Goal: Task Accomplishment & Management: Use online tool/utility

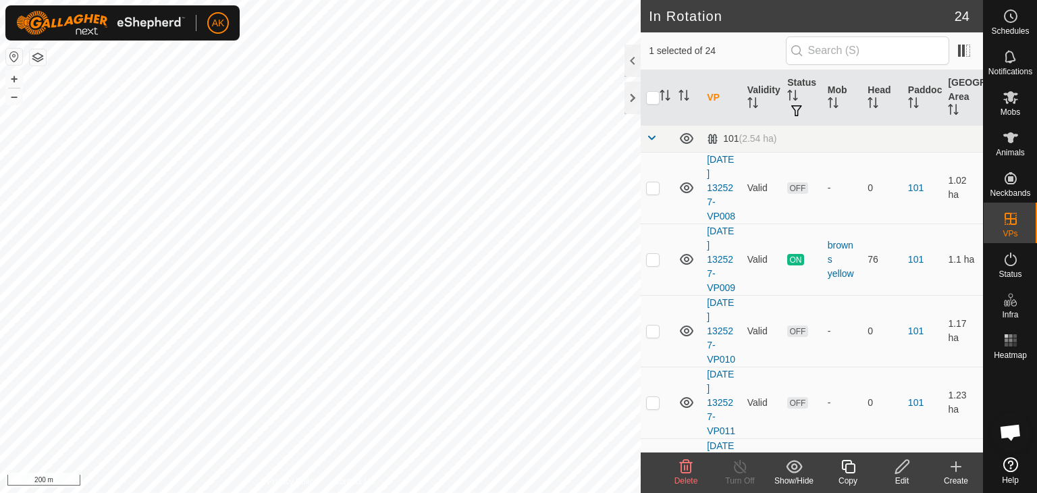
click at [680, 470] on icon at bounding box center [686, 466] width 16 height 16
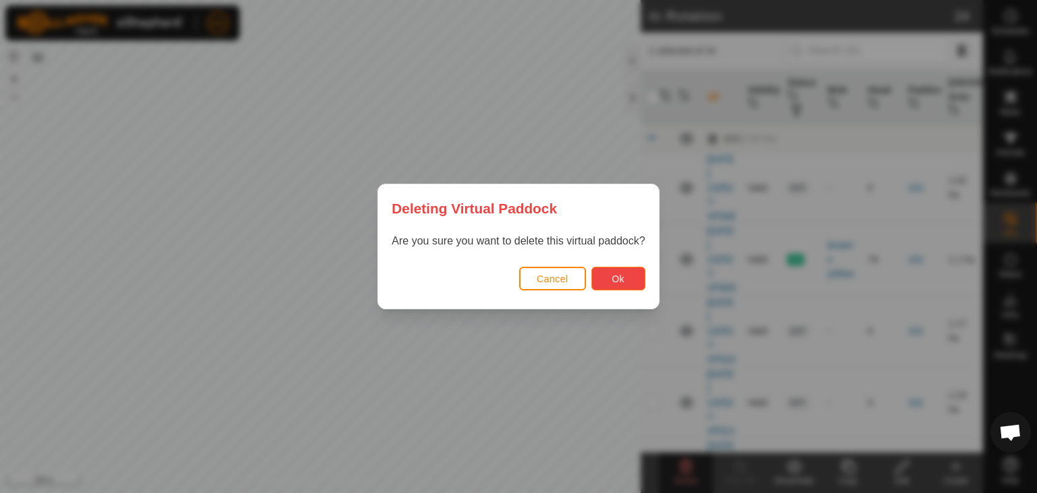
click at [613, 276] on span "Ok" at bounding box center [618, 278] width 13 height 11
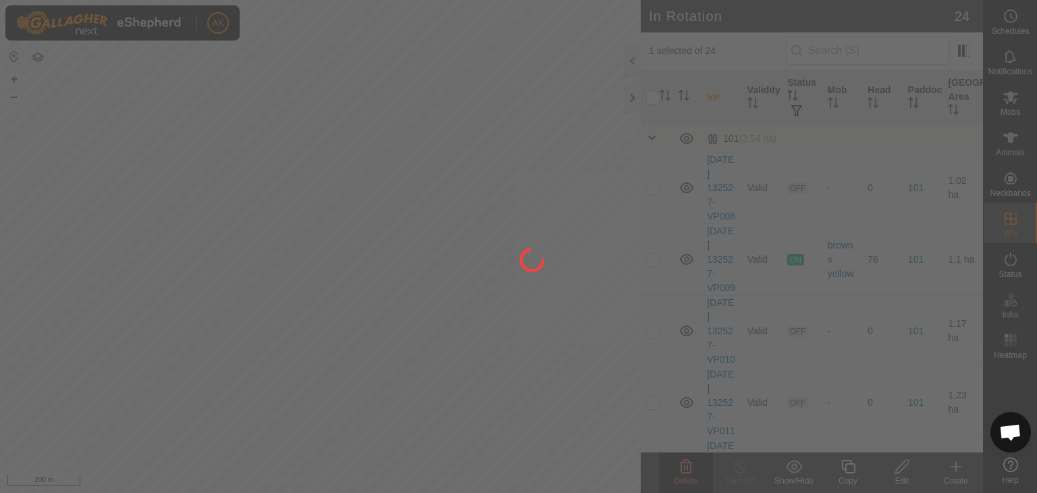
checkbox input "false"
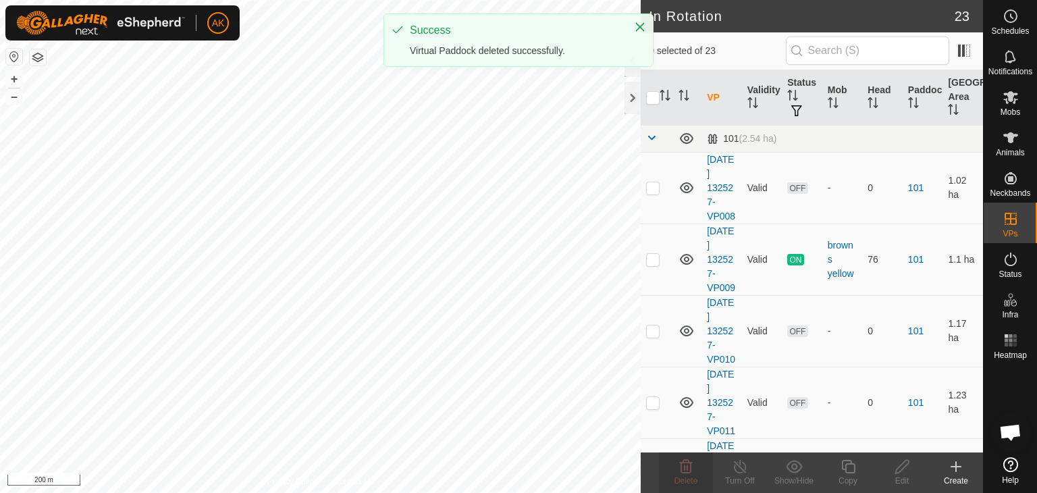
checkbox input "true"
click at [691, 473] on icon at bounding box center [686, 466] width 16 height 16
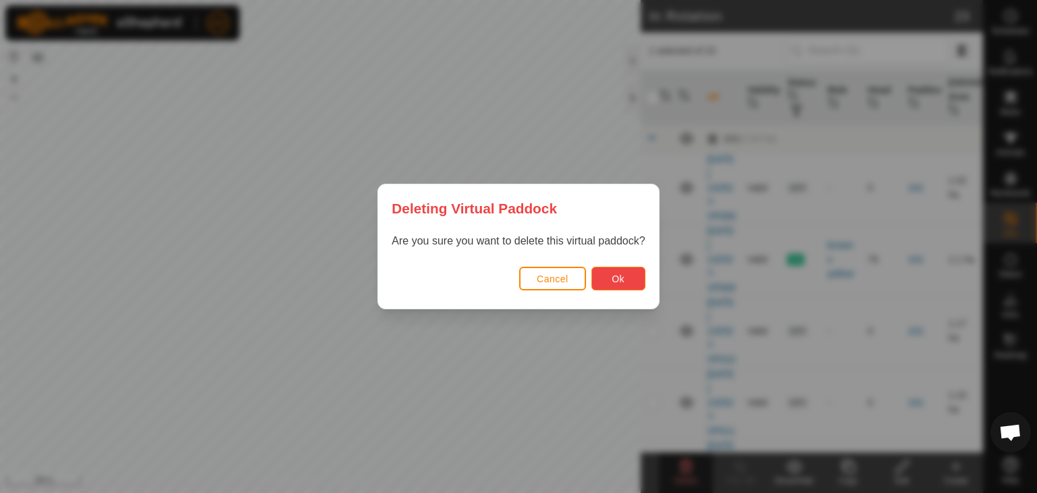
click at [618, 276] on span "Ok" at bounding box center [618, 278] width 13 height 11
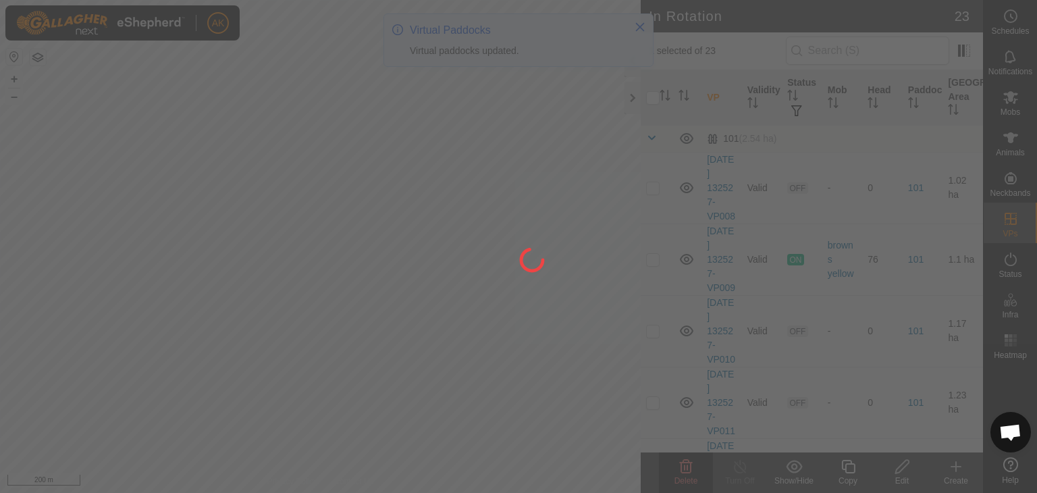
checkbox input "false"
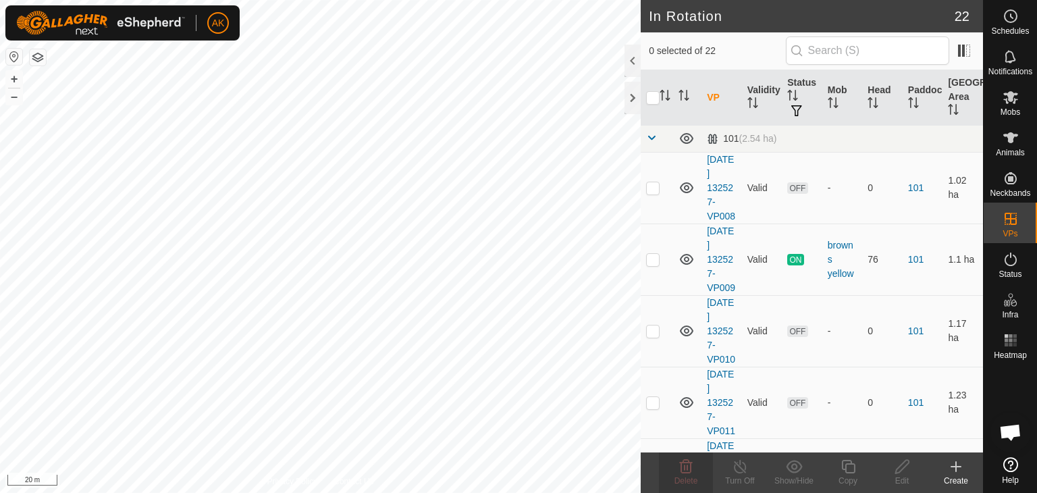
checkbox input "true"
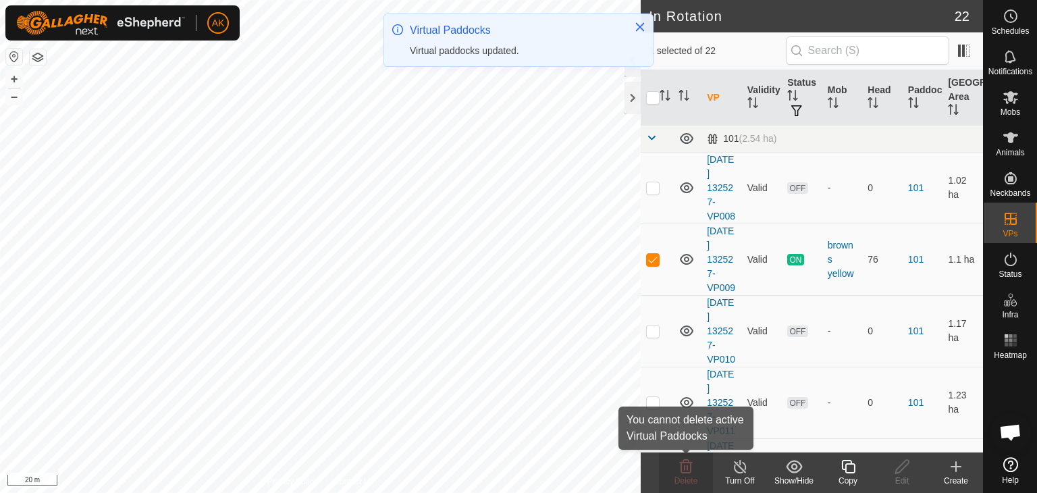
click at [687, 466] on icon at bounding box center [686, 467] width 13 height 14
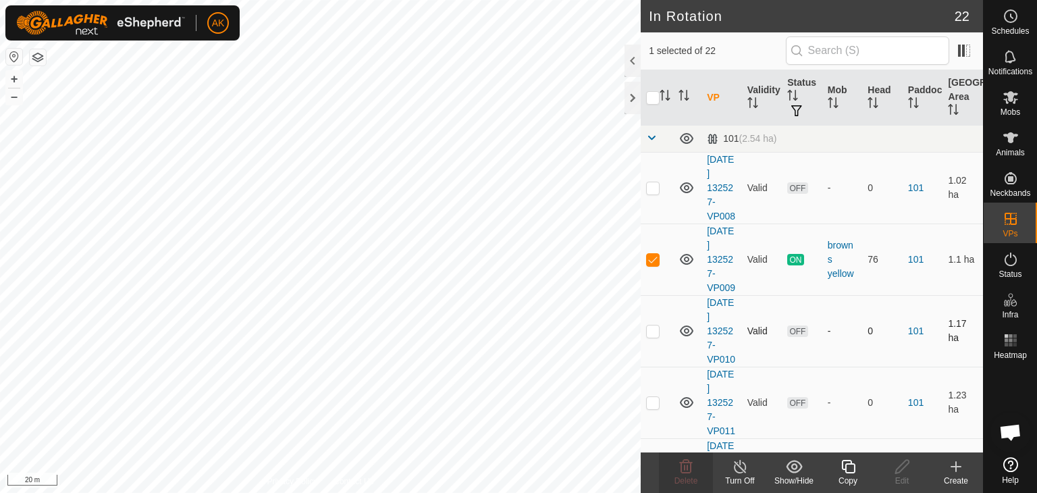
checkbox input "true"
checkbox input "false"
click at [687, 464] on icon at bounding box center [686, 466] width 16 height 16
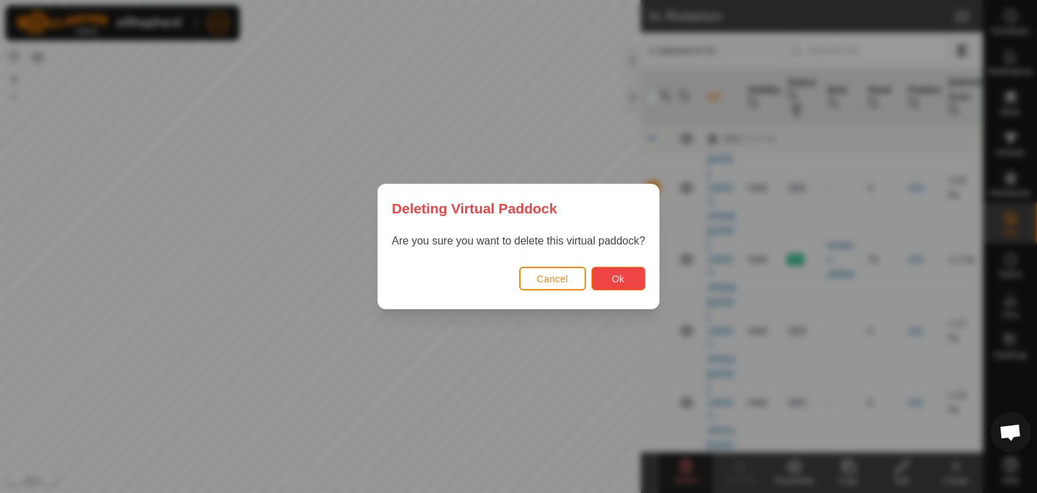
click at [609, 283] on button "Ok" at bounding box center [618, 279] width 54 height 24
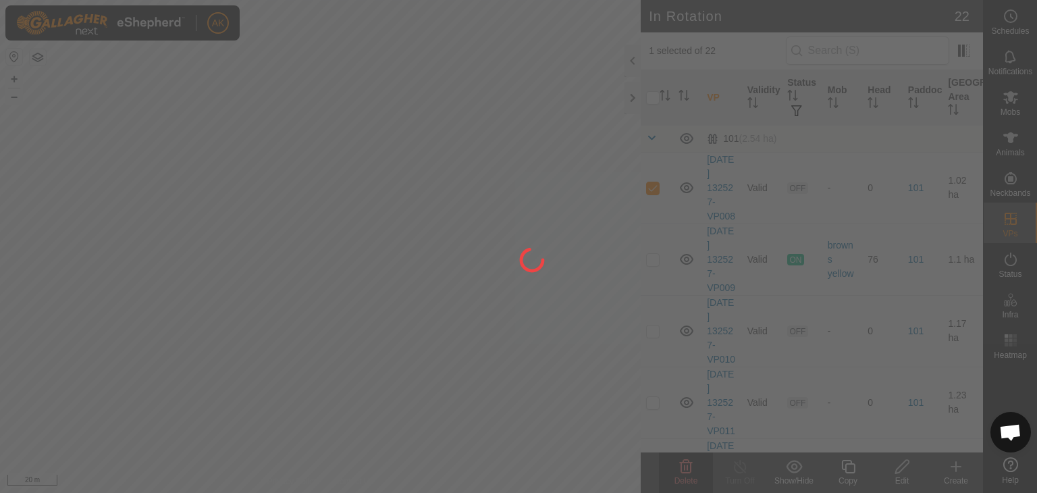
checkbox input "false"
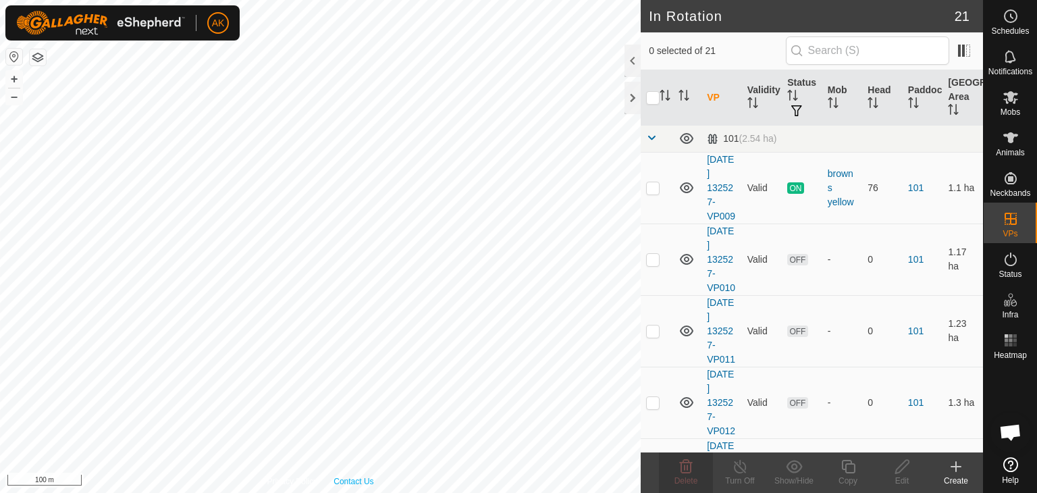
click at [348, 477] on div "Privacy Policy Contact Us [DATE] 132527-VP008 Status: OFF Type: Inclusion Zone …" at bounding box center [320, 246] width 641 height 493
checkbox input "false"
checkbox input "true"
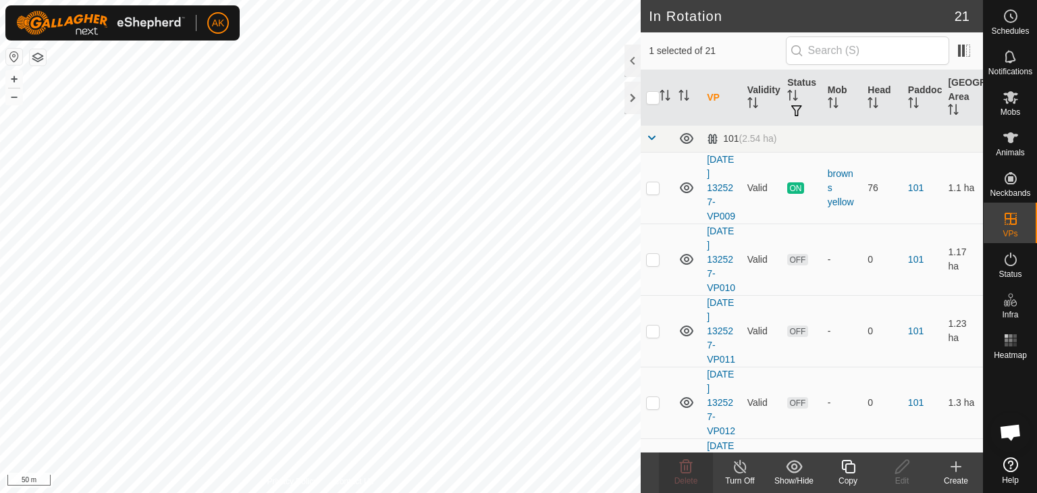
checkbox input "false"
click at [1015, 98] on icon at bounding box center [1011, 97] width 16 height 16
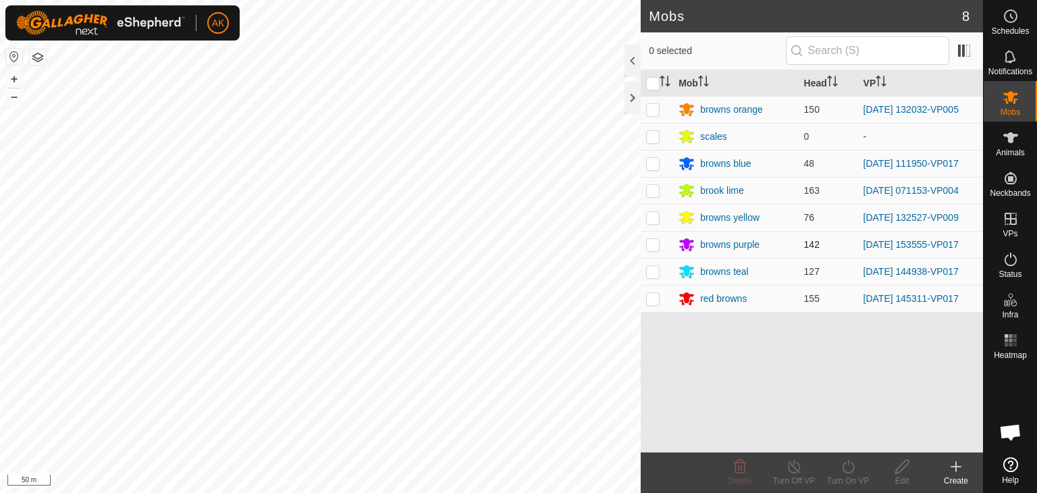
click at [653, 249] on p-checkbox at bounding box center [653, 244] width 14 height 11
checkbox input "true"
click at [838, 465] on turn-on-svg-icon at bounding box center [848, 466] width 54 height 16
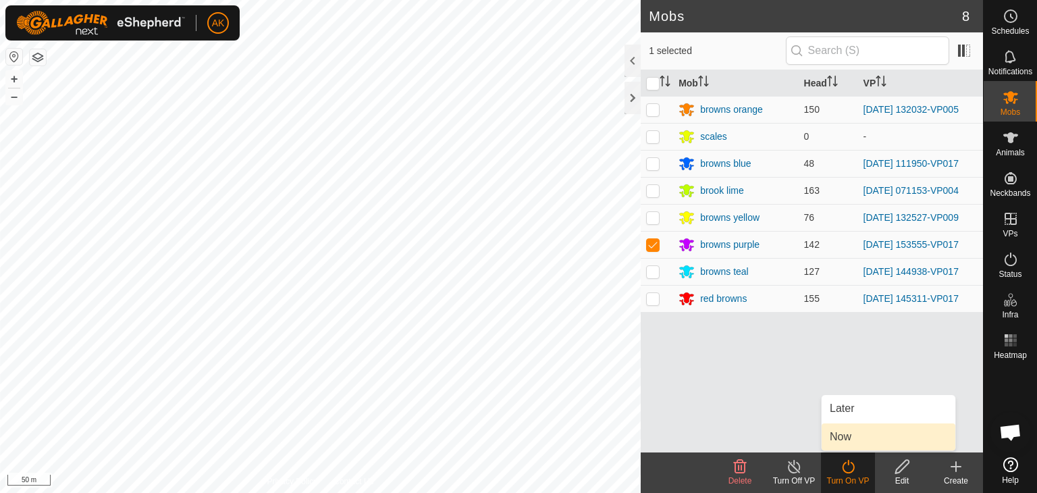
click at [831, 429] on link "Now" at bounding box center [889, 436] width 134 height 27
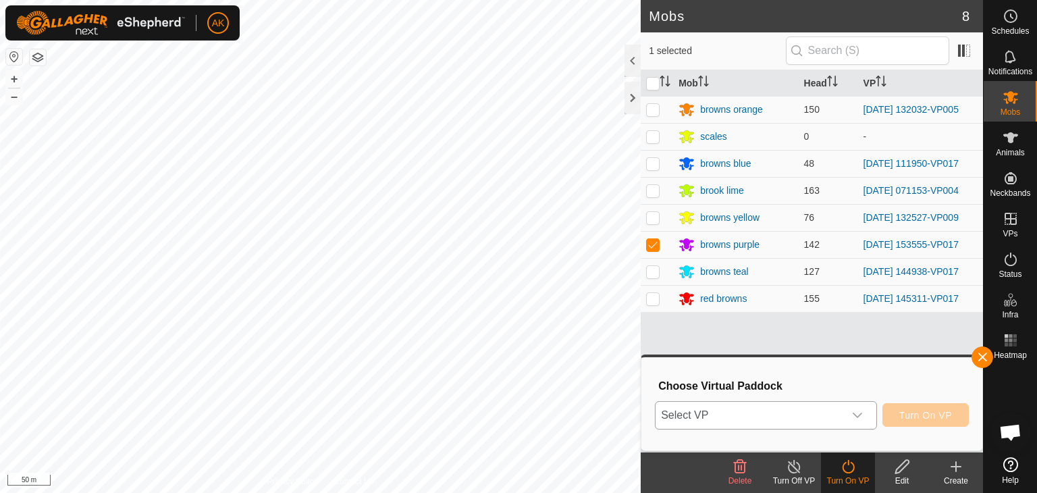
click at [741, 415] on span "Select VP" at bounding box center [750, 415] width 188 height 27
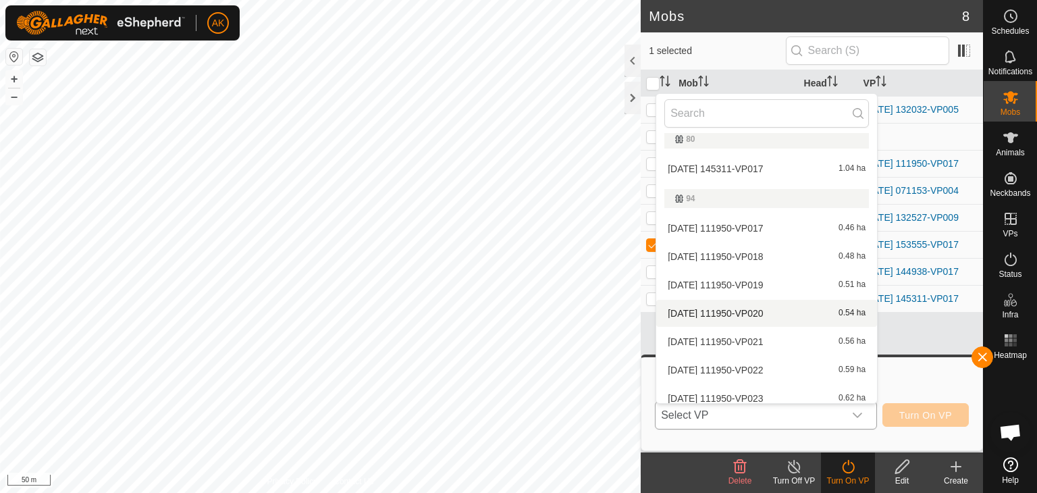
scroll to position [437, 0]
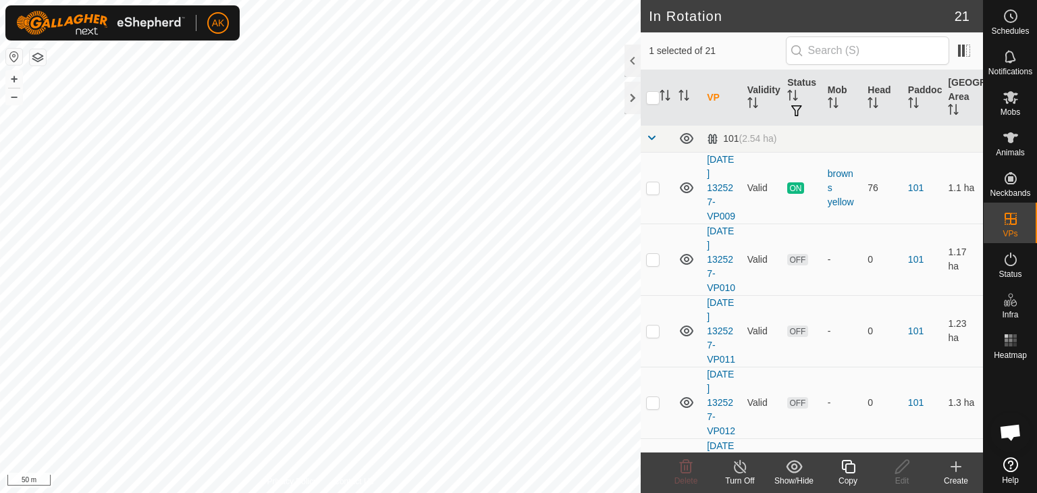
checkbox input "false"
checkbox input "true"
click at [846, 473] on icon at bounding box center [848, 466] width 17 height 16
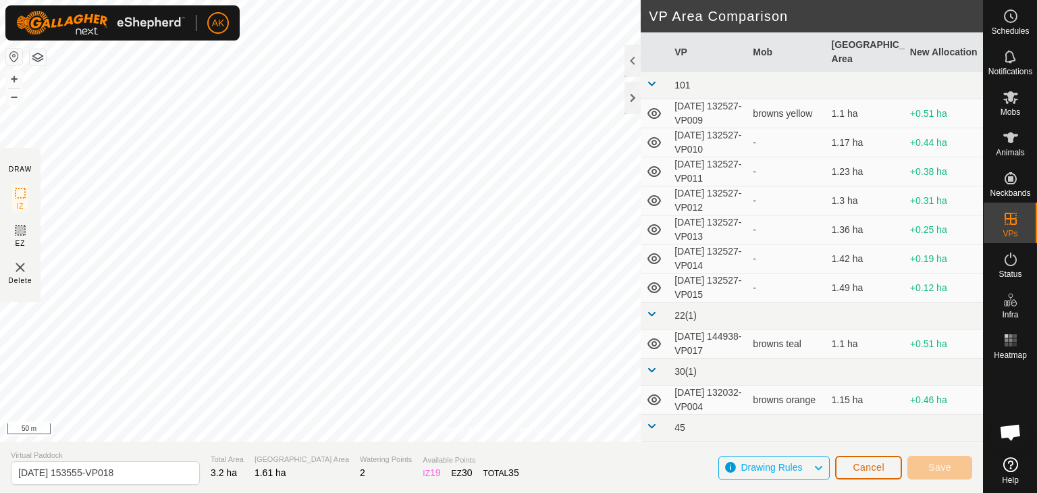
click at [854, 464] on span "Cancel" at bounding box center [869, 467] width 32 height 11
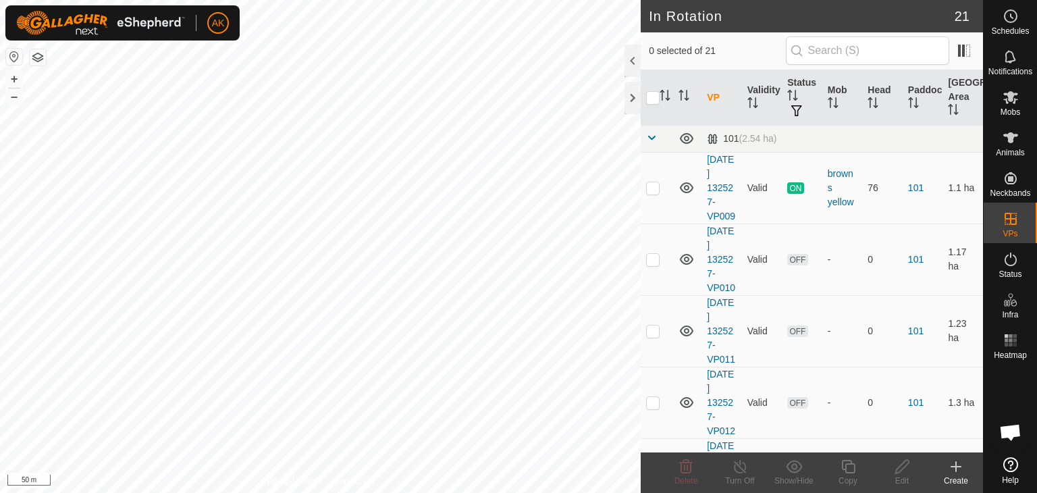
checkbox input "true"
click at [842, 469] on icon at bounding box center [848, 467] width 14 height 14
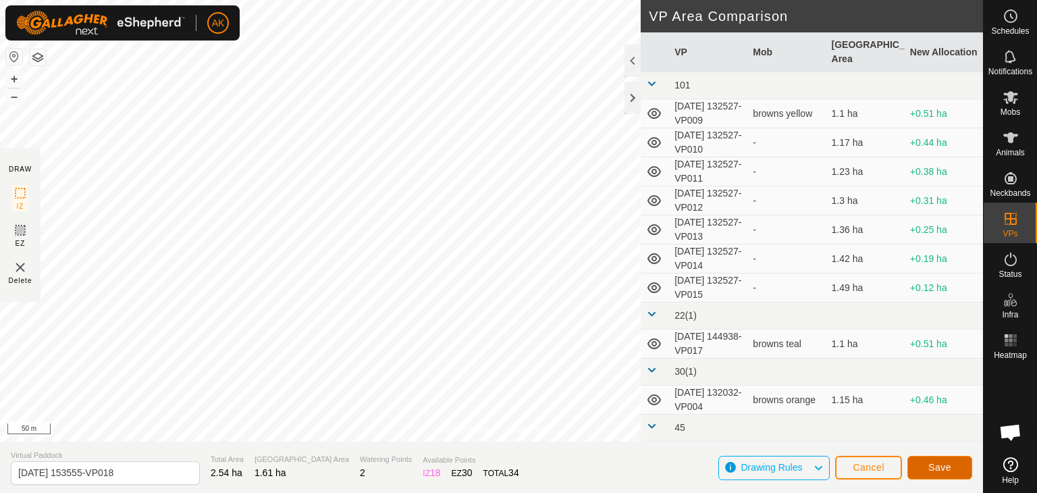
click at [941, 466] on span "Save" at bounding box center [939, 467] width 23 height 11
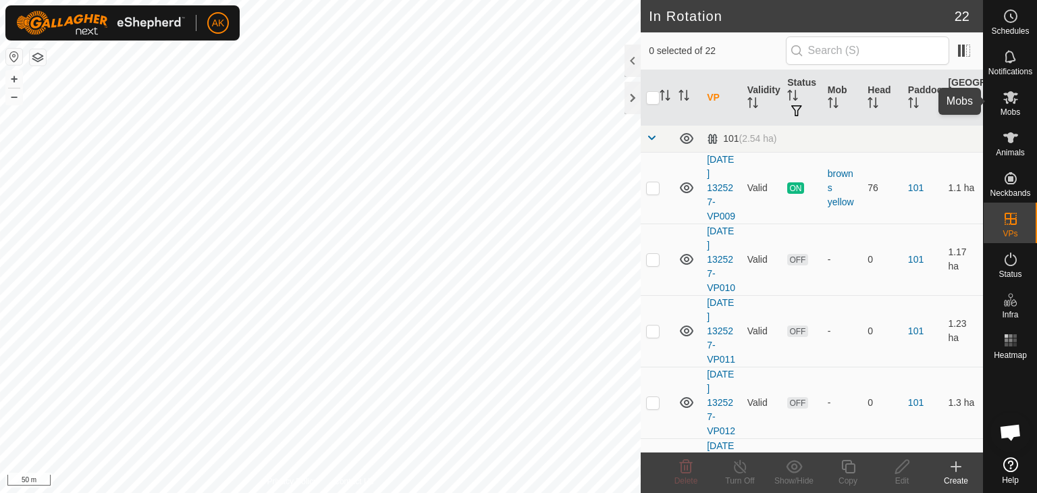
click at [1007, 101] on icon at bounding box center [1011, 97] width 16 height 16
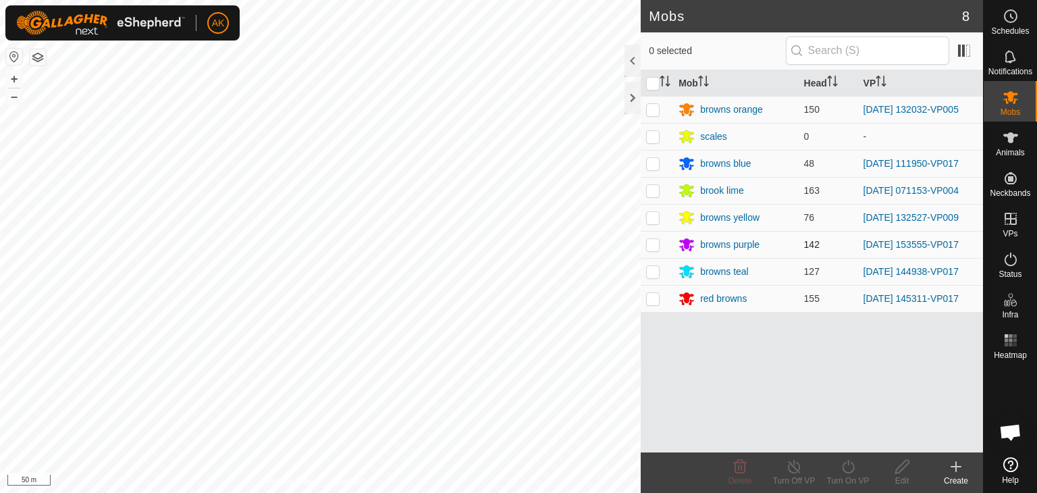
click at [648, 246] on p-checkbox at bounding box center [653, 244] width 14 height 11
checkbox input "true"
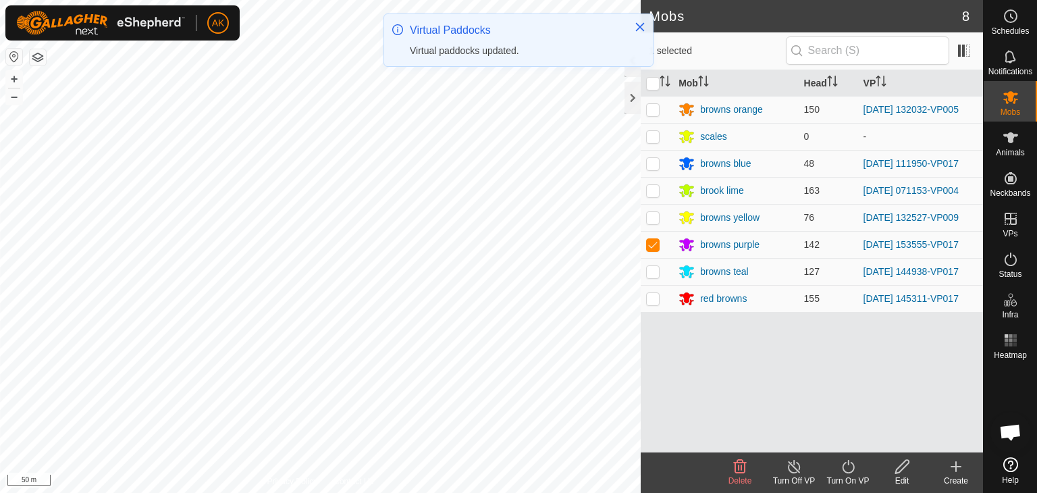
click at [849, 467] on icon at bounding box center [848, 466] width 17 height 16
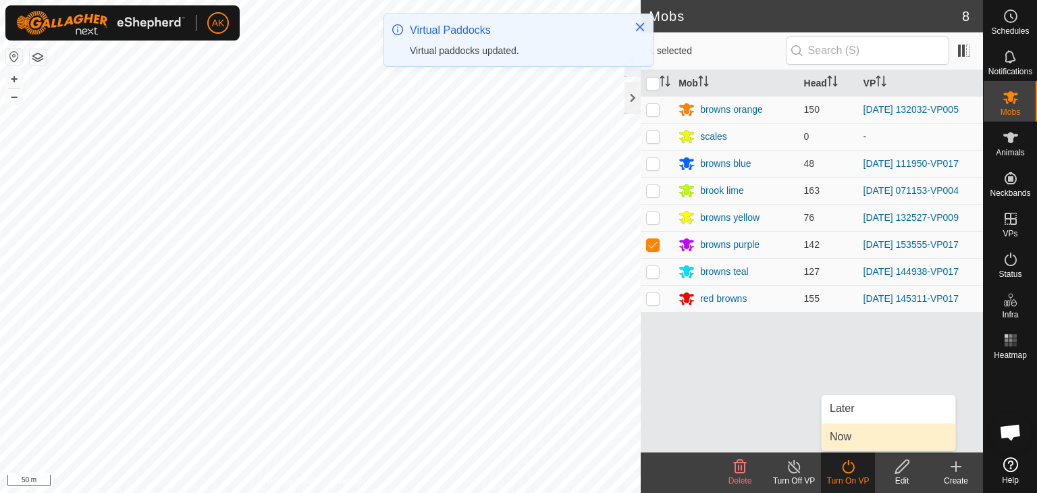
click at [845, 441] on link "Now" at bounding box center [889, 436] width 134 height 27
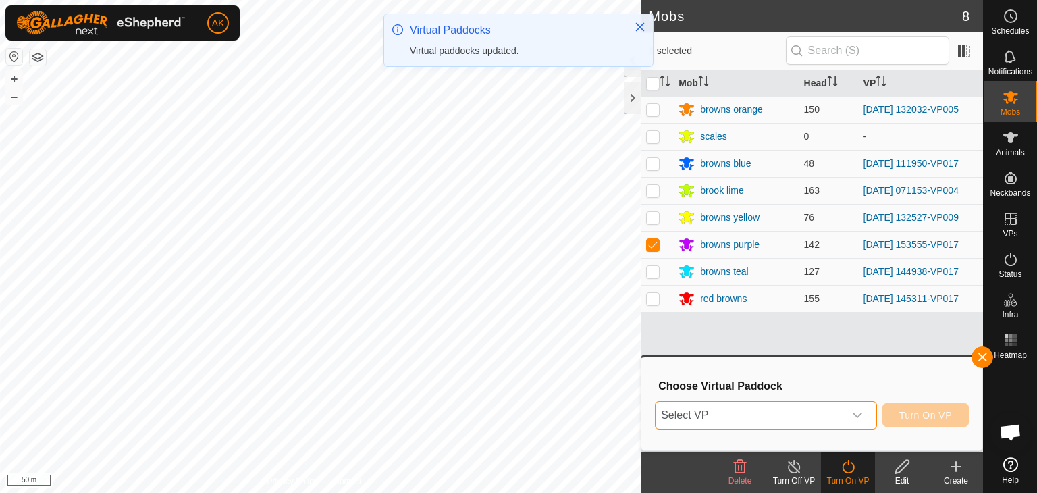
click at [809, 418] on span "Select VP" at bounding box center [750, 415] width 188 height 27
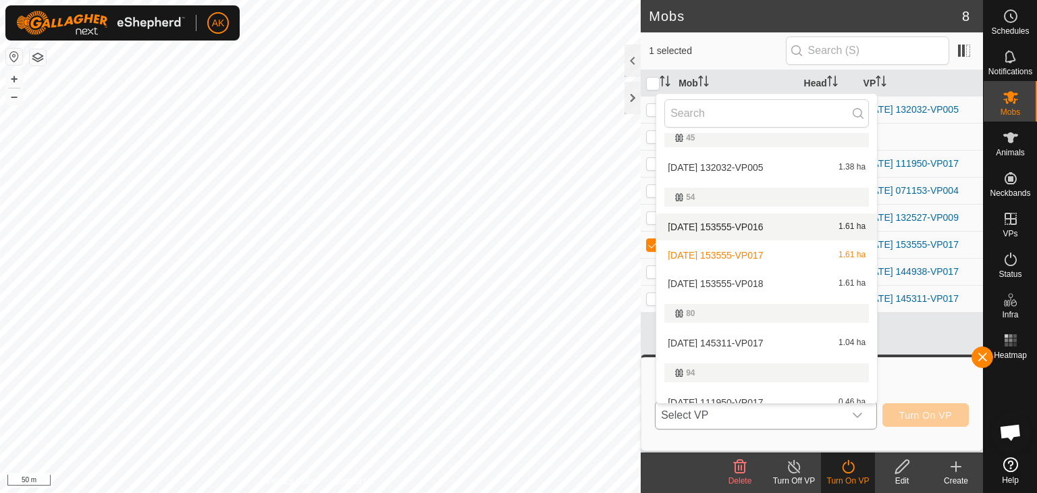
scroll to position [355, 0]
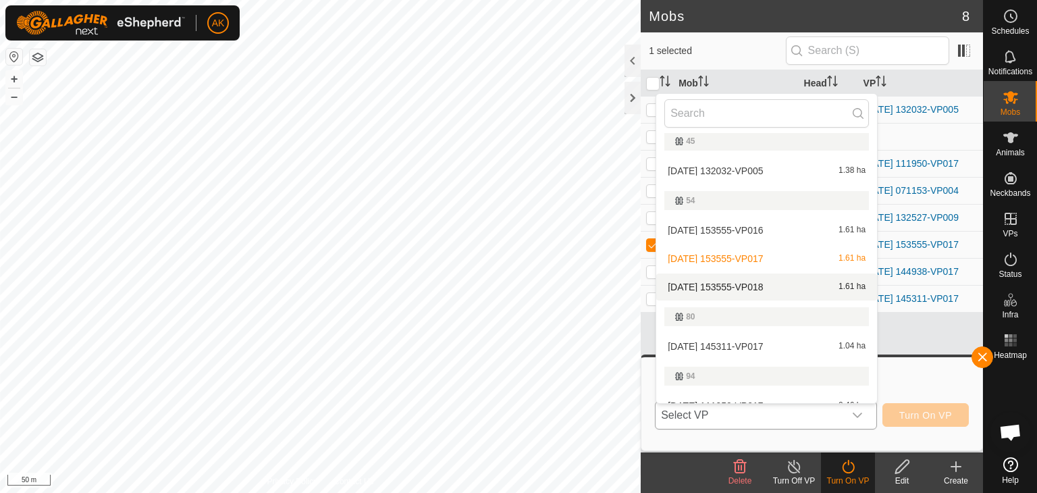
click at [728, 284] on li "[DATE] 153555-VP018 1.61 ha" at bounding box center [766, 286] width 221 height 27
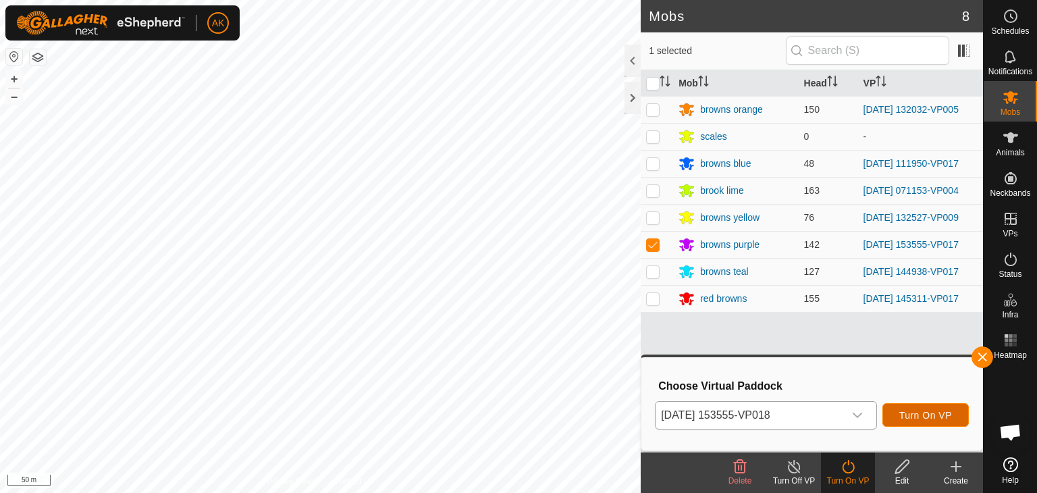
click at [932, 414] on span "Turn On VP" at bounding box center [925, 415] width 53 height 11
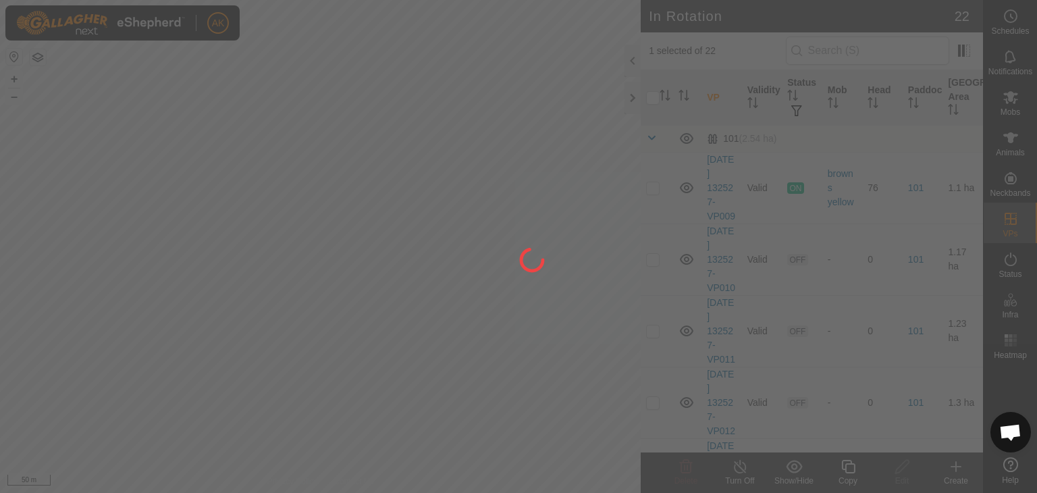
click at [211, 356] on div at bounding box center [518, 246] width 1037 height 493
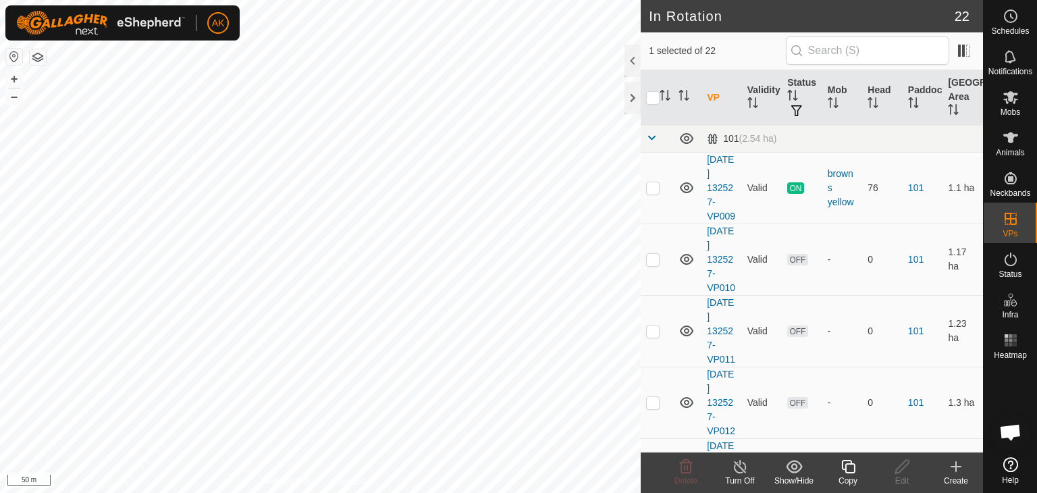
checkbox input "false"
click at [691, 478] on span "Delete" at bounding box center [686, 480] width 24 height 9
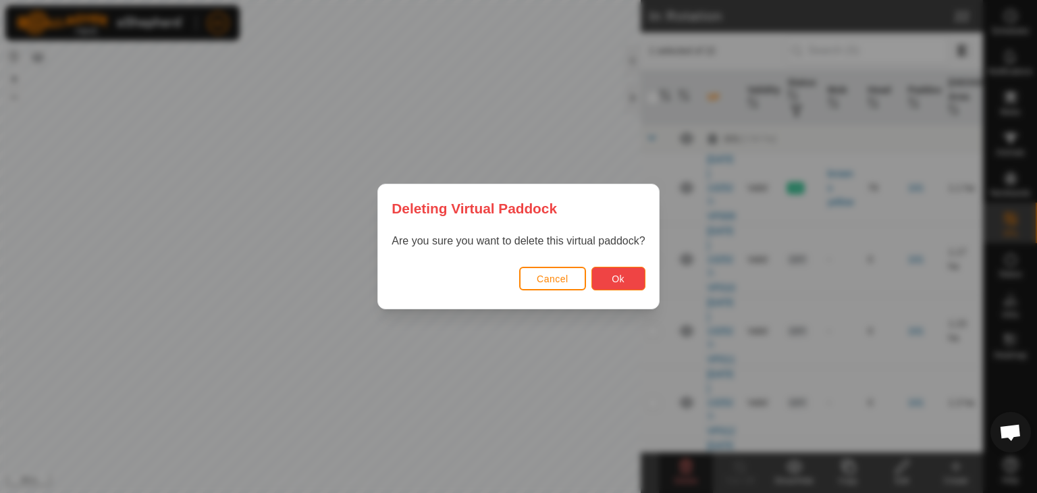
click at [622, 284] on button "Ok" at bounding box center [618, 279] width 54 height 24
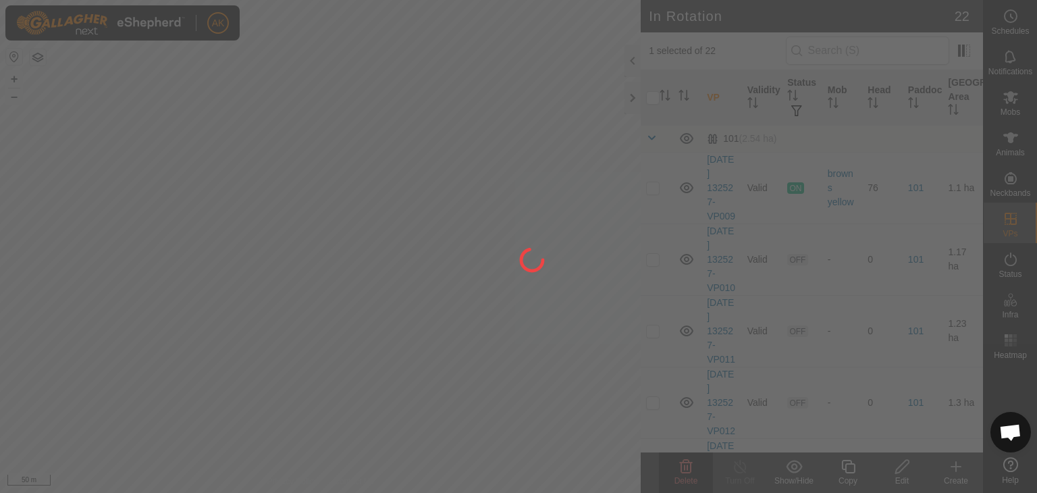
checkbox input "false"
